Goal: Register for event/course

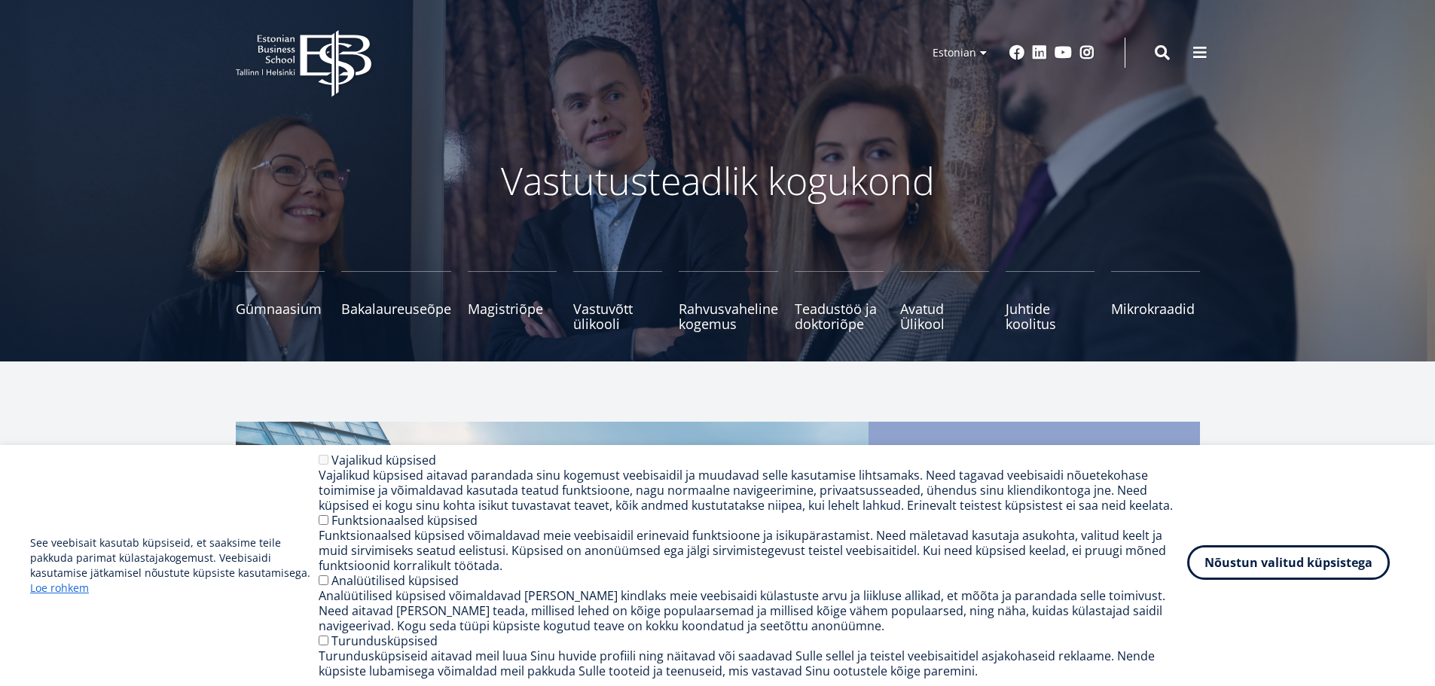
click at [1268, 571] on button "Nõustun valitud küpsistega" at bounding box center [1288, 562] width 203 height 35
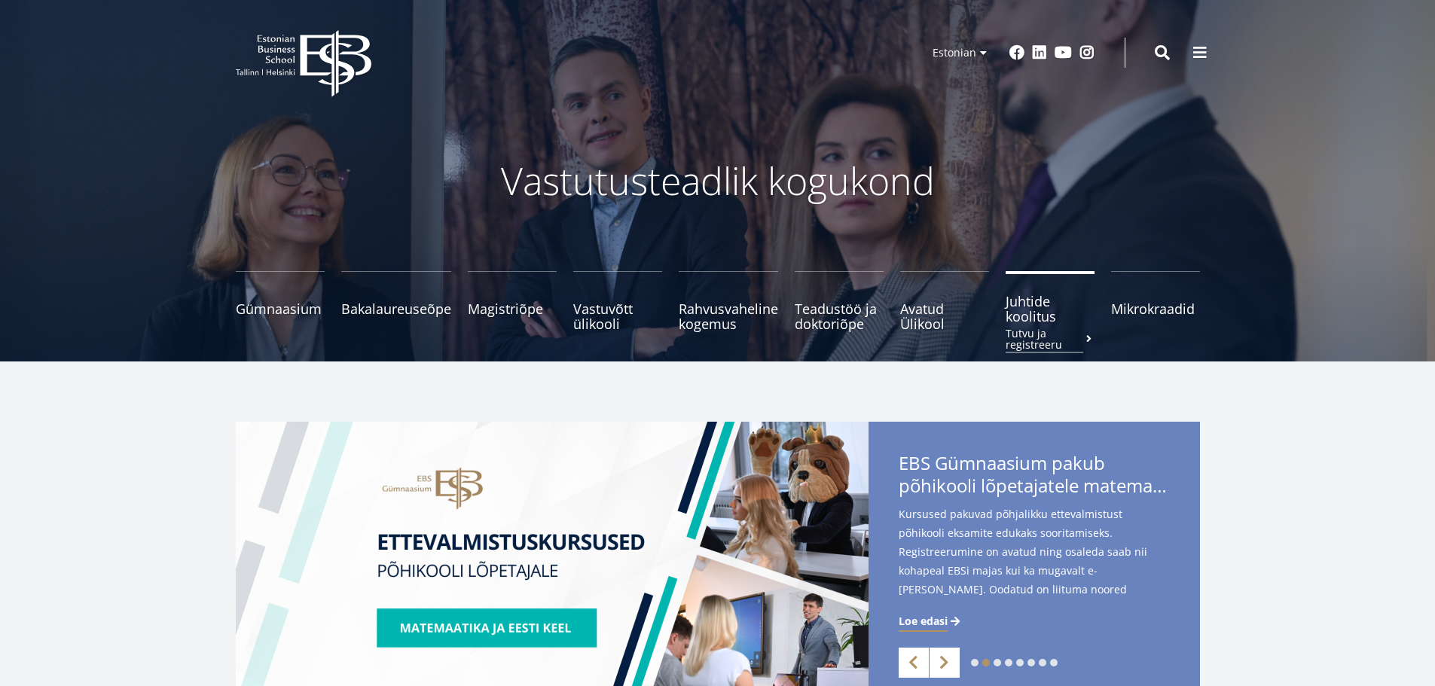
click at [1025, 307] on span "Juhtide koolitus Tutvu ja registreeru" at bounding box center [1049, 309] width 89 height 30
click at [1014, 313] on span "Juhtide koolitus Tutvu ja registreeru" at bounding box center [1049, 309] width 89 height 30
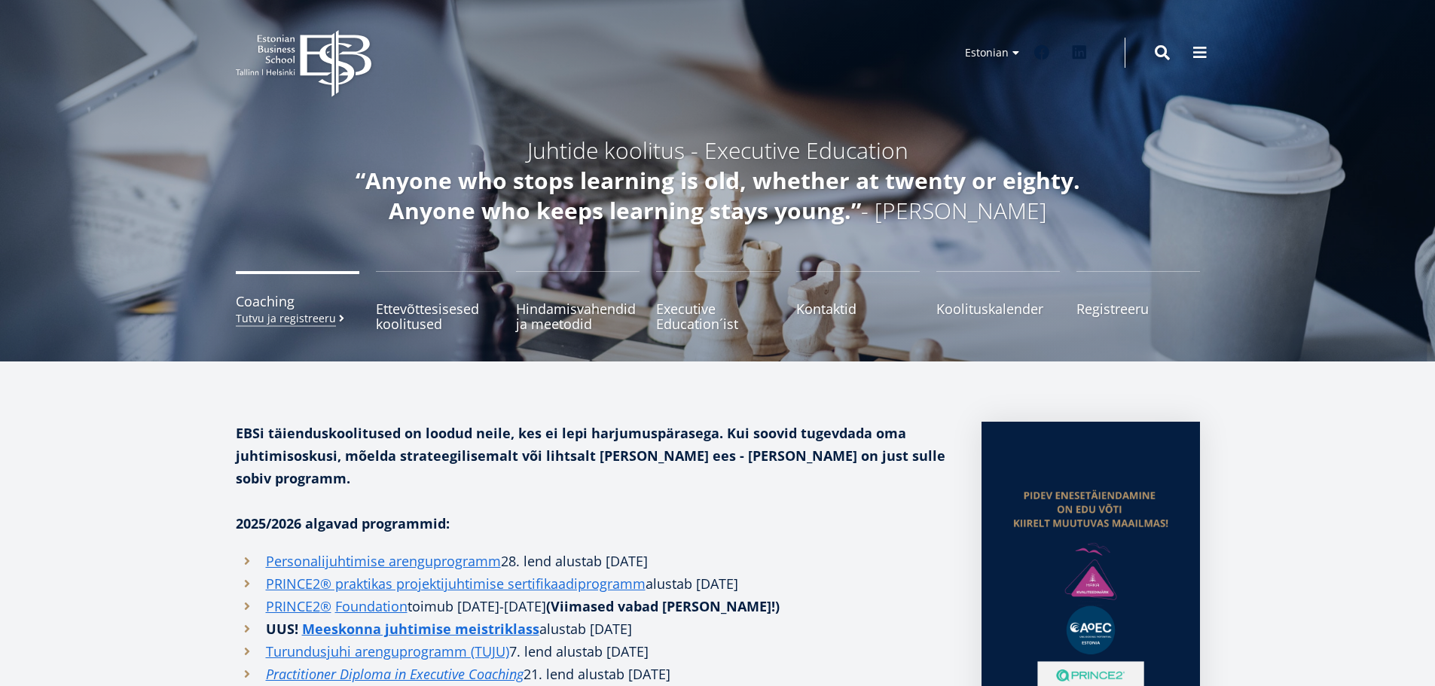
click at [248, 300] on span "Coaching Tutvu ja registreeru" at bounding box center [298, 301] width 124 height 15
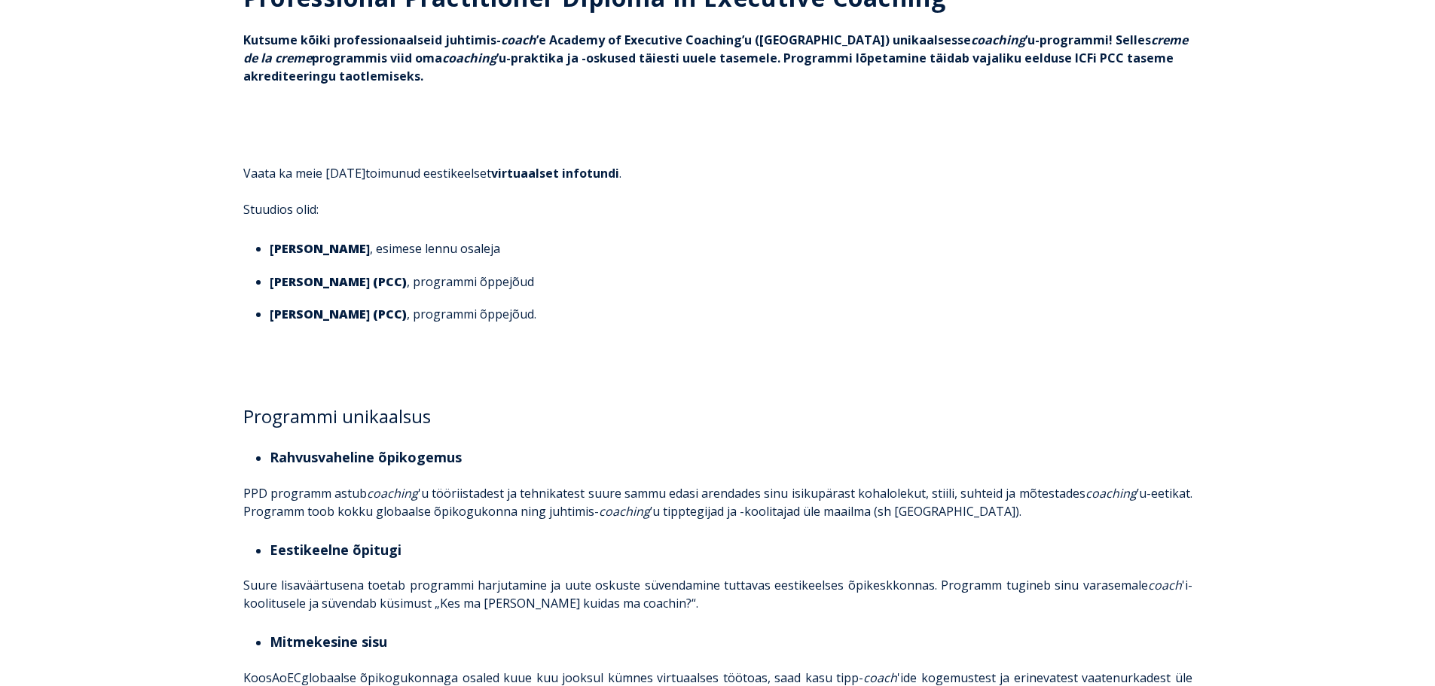
scroll to position [377, 0]
